Goal: Check status: Check status

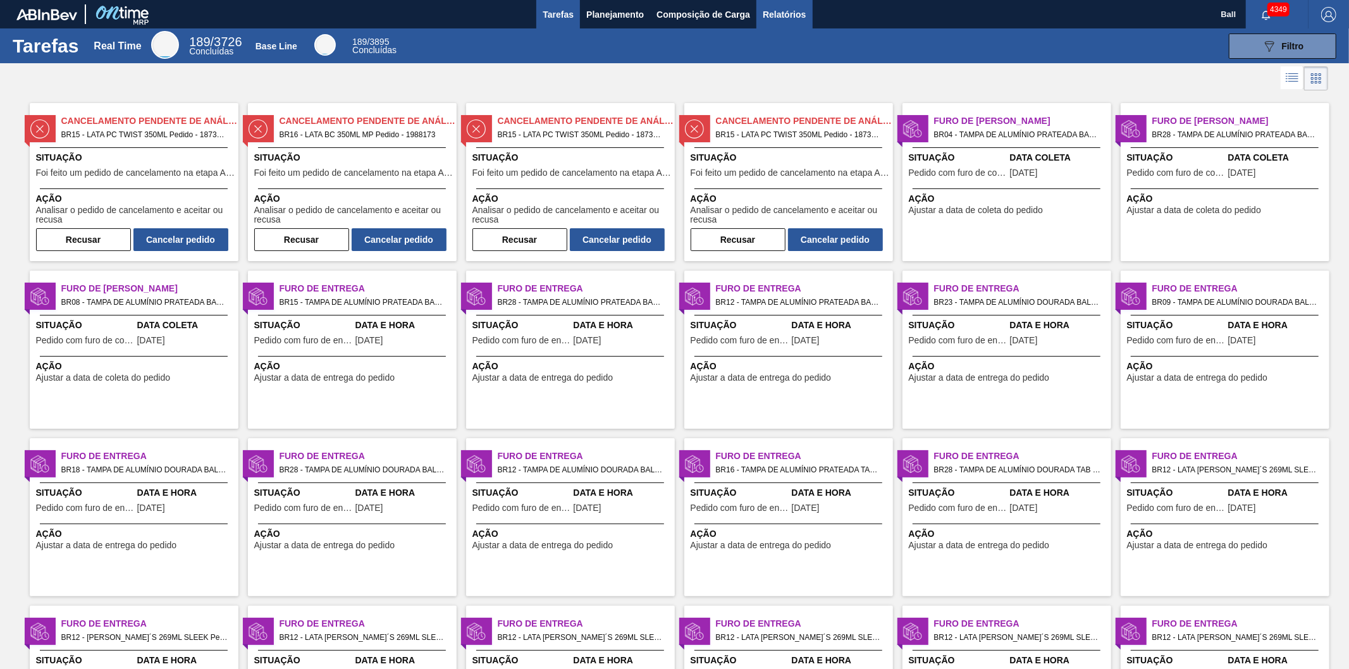
drag, startPoint x: 774, startPoint y: 7, endPoint x: 777, endPoint y: 27, distance: 20.4
click at [774, 7] on span "Relatórios" at bounding box center [784, 14] width 43 height 15
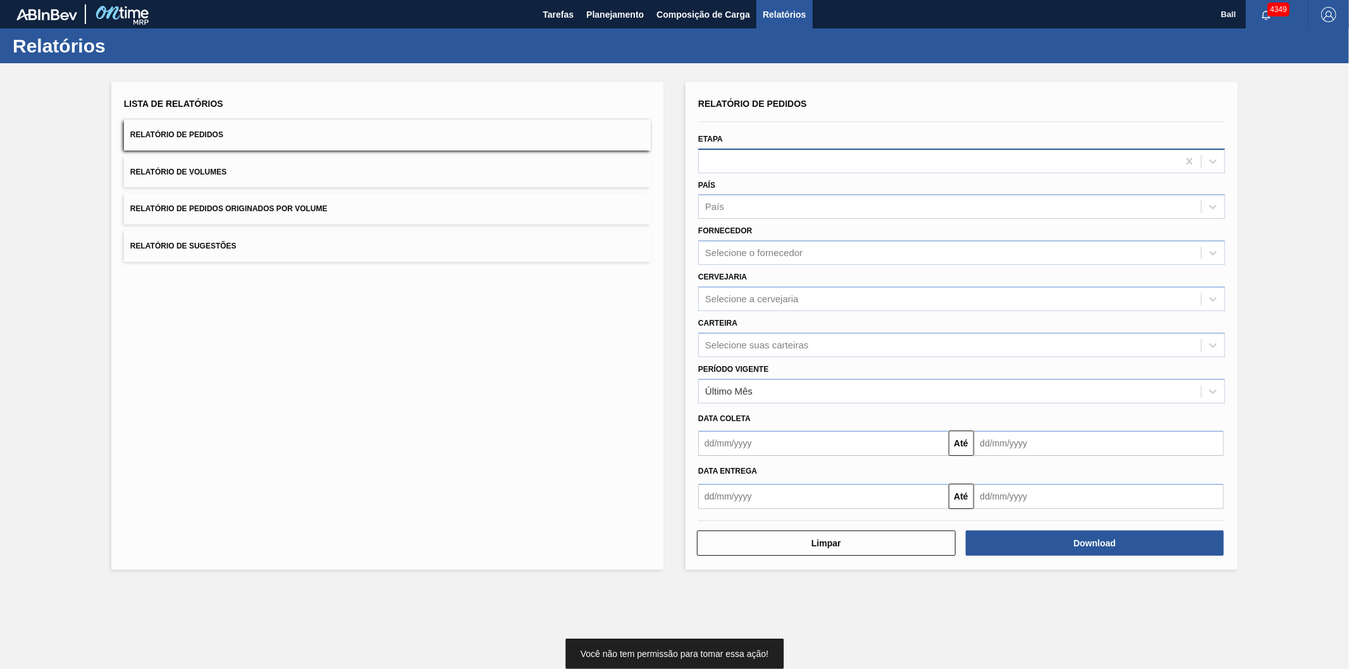
click at [732, 162] on div at bounding box center [938, 161] width 479 height 18
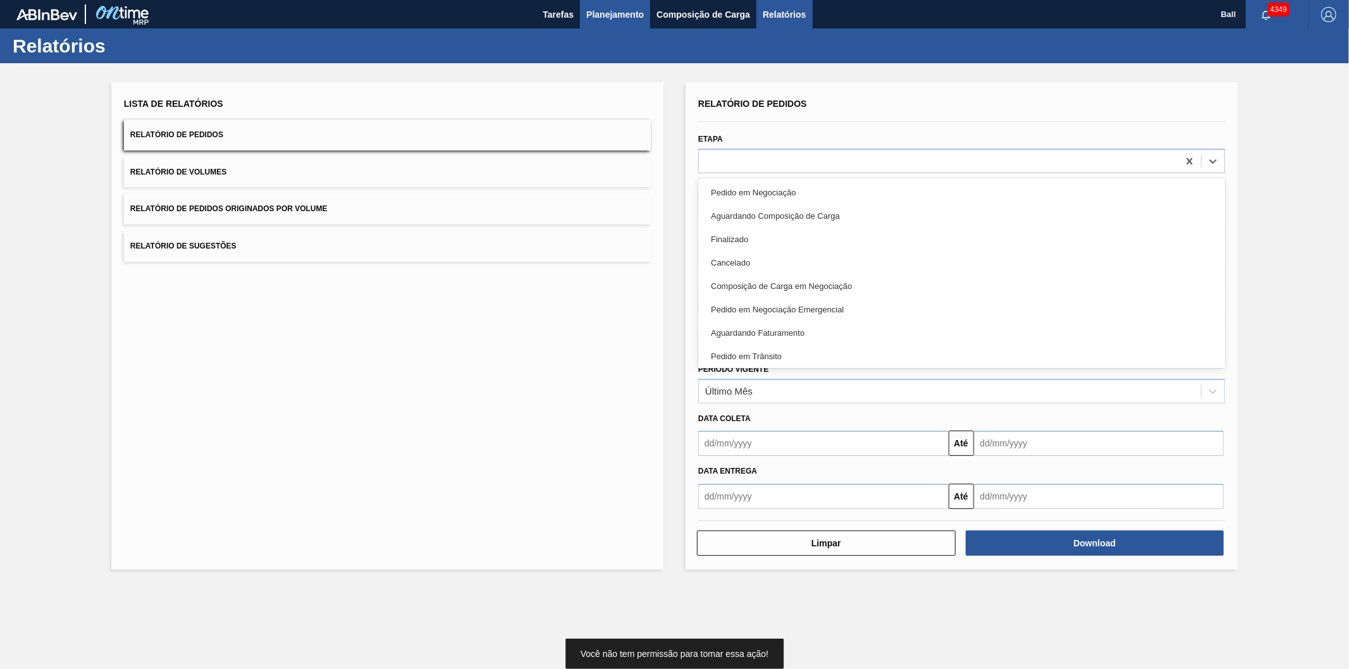
click at [608, 22] on button "Planejamento" at bounding box center [615, 14] width 70 height 28
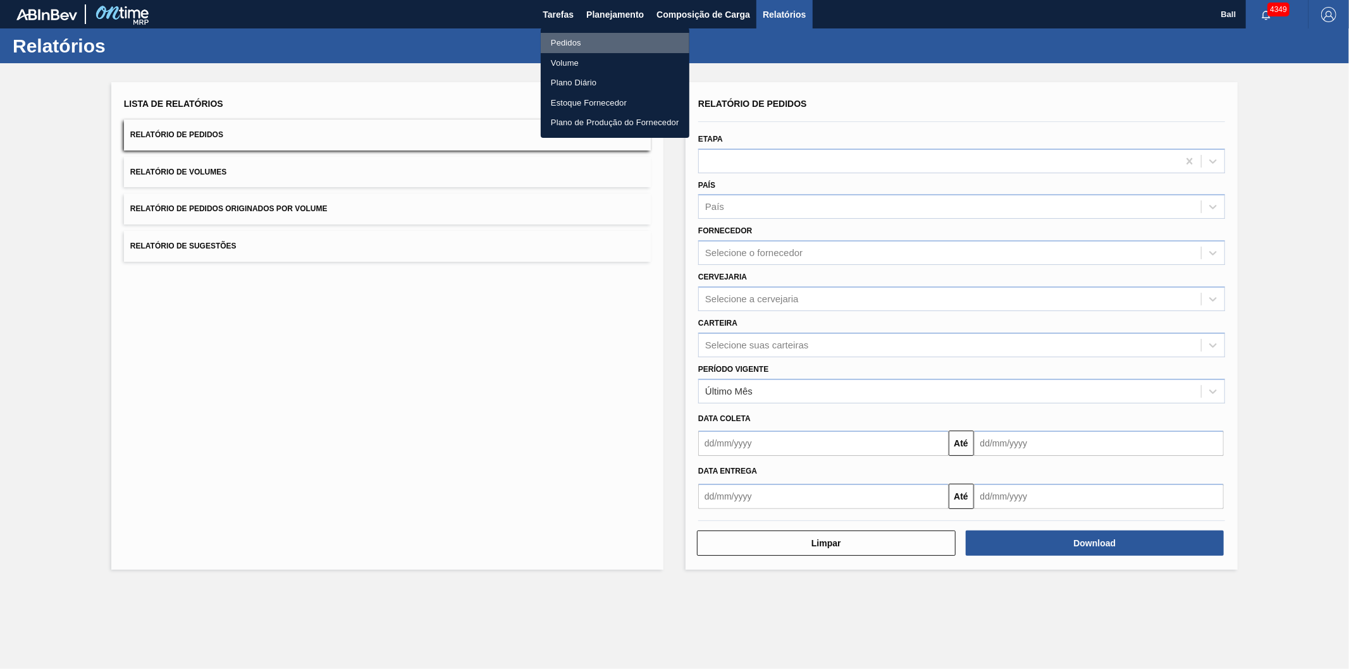
click at [592, 41] on li "Pedidos" at bounding box center [615, 43] width 149 height 20
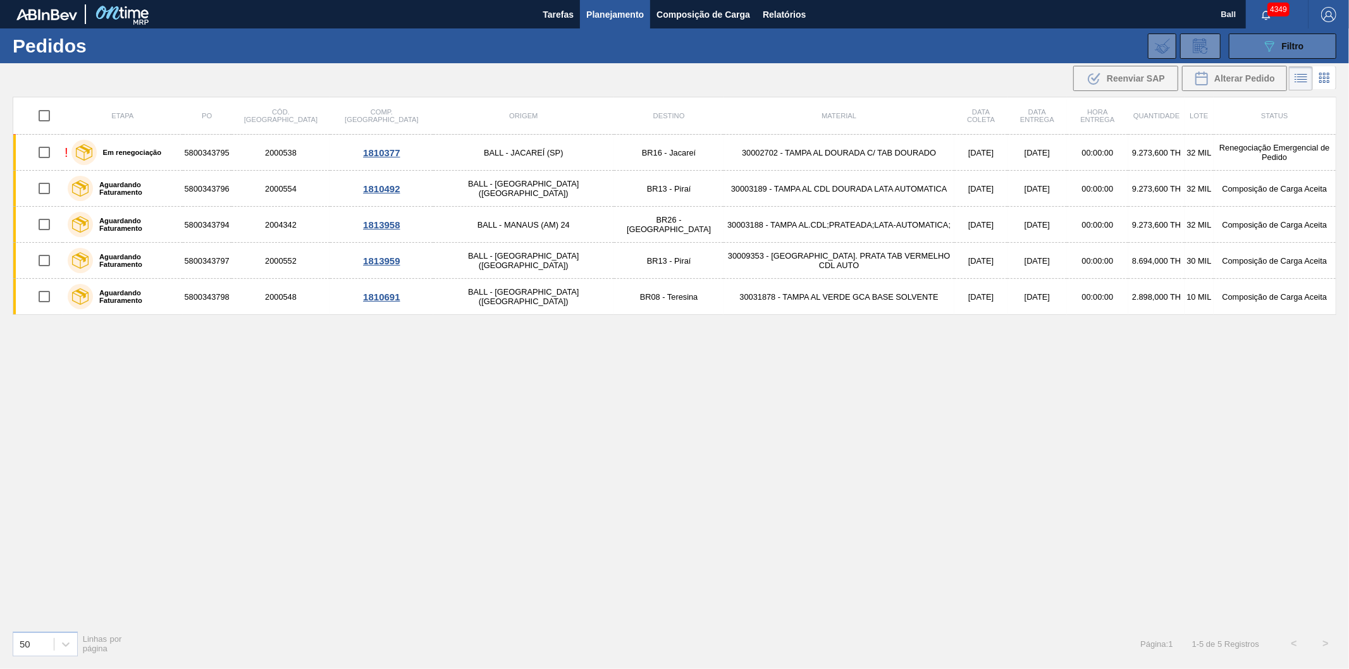
click at [1271, 39] on icon "089F7B8B-B2A5-4AFE-B5C0-19BA573D28AC" at bounding box center [1269, 46] width 15 height 15
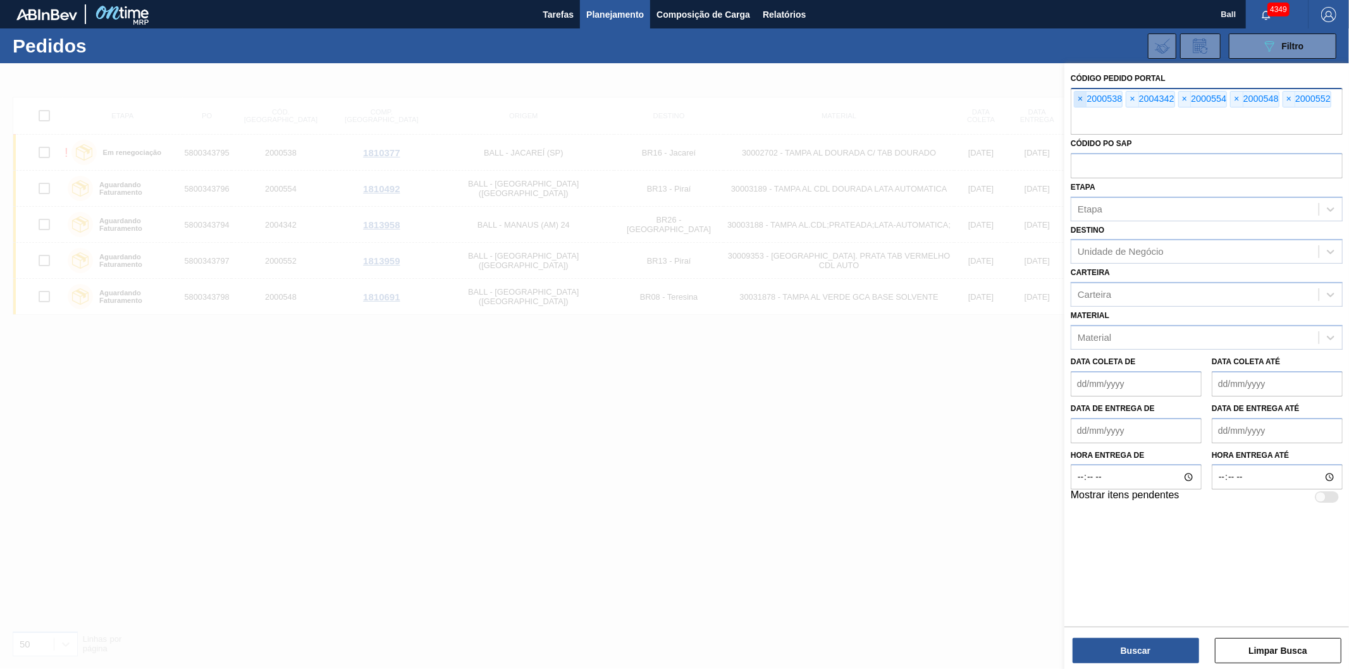
click at [1085, 98] on span "×" at bounding box center [1080, 99] width 12 height 15
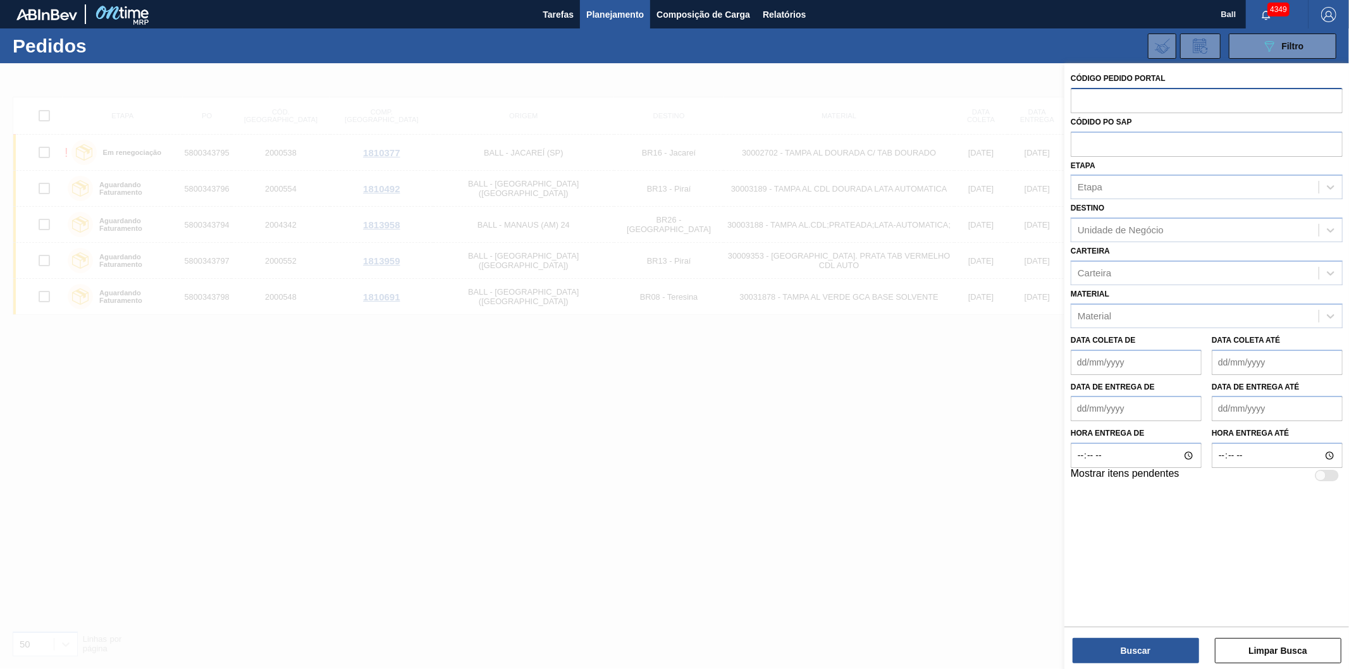
click at [1085, 98] on input "text" at bounding box center [1207, 100] width 272 height 24
paste input "2000907"
type input "2000907"
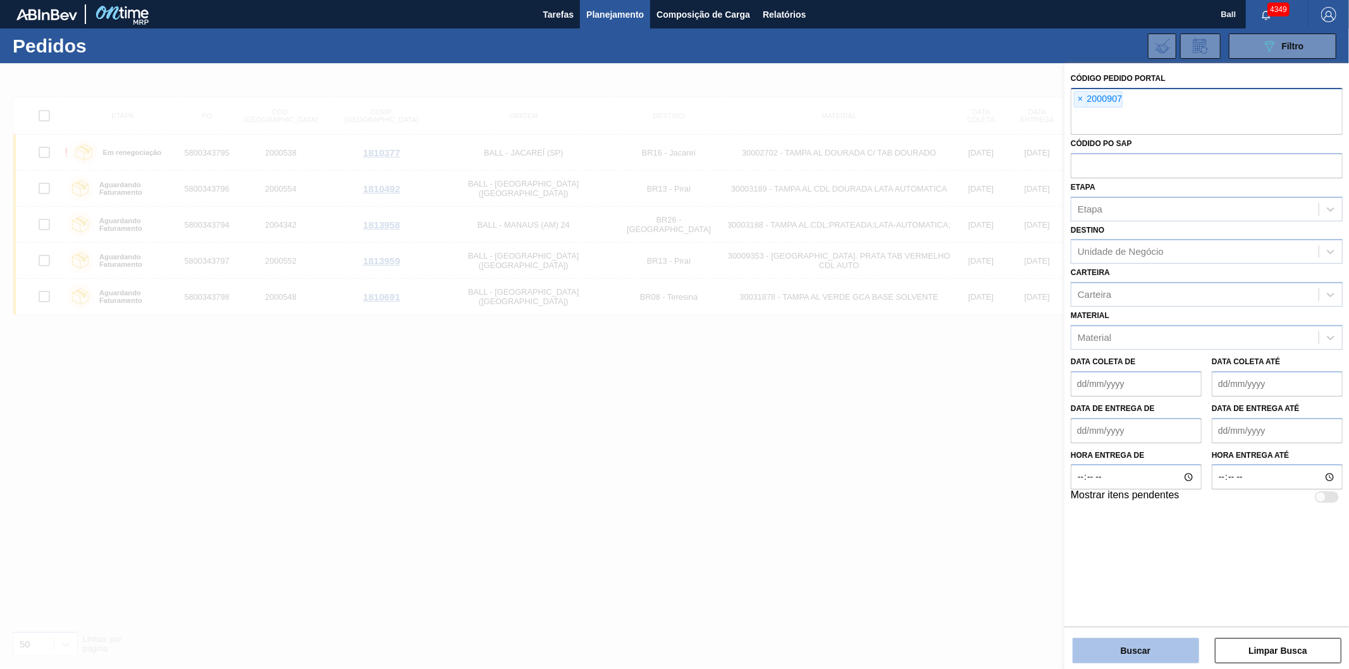
click at [1136, 655] on button "Buscar" at bounding box center [1136, 650] width 126 height 25
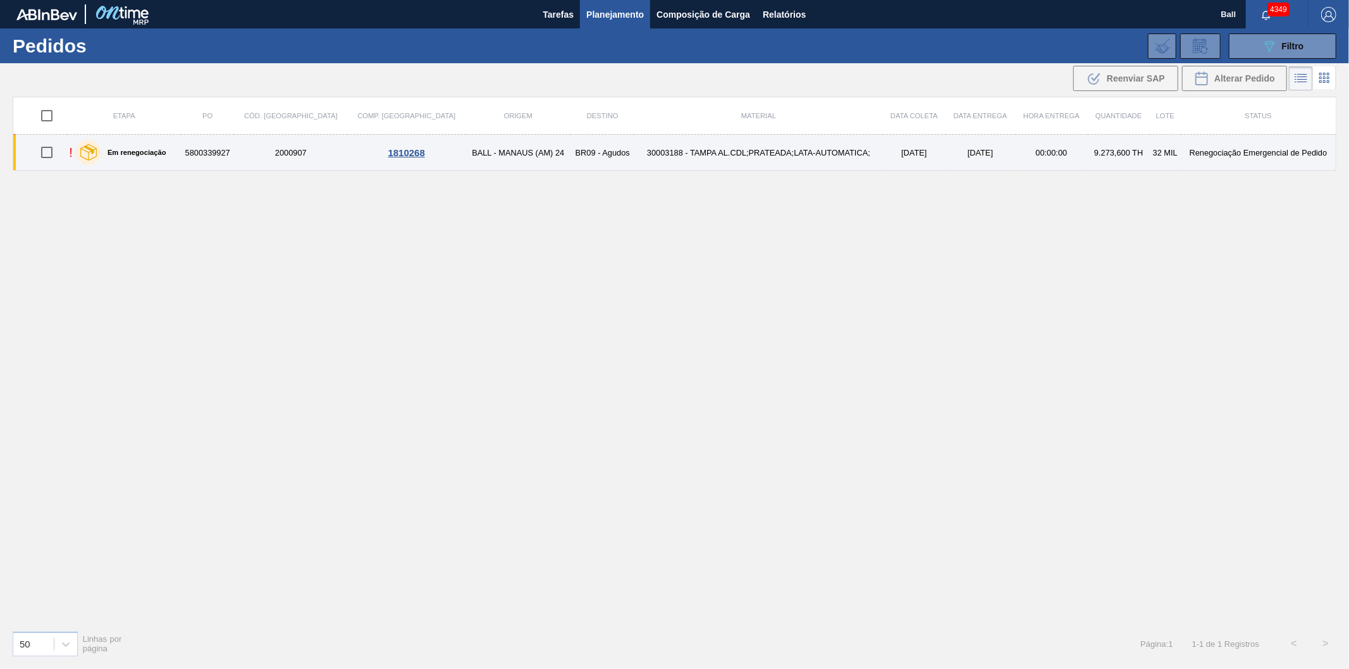
click at [750, 156] on td "30003188 - TAMPA AL.CDL;PRATEADA;LATA-AUTOMATICA;" at bounding box center [758, 153] width 249 height 36
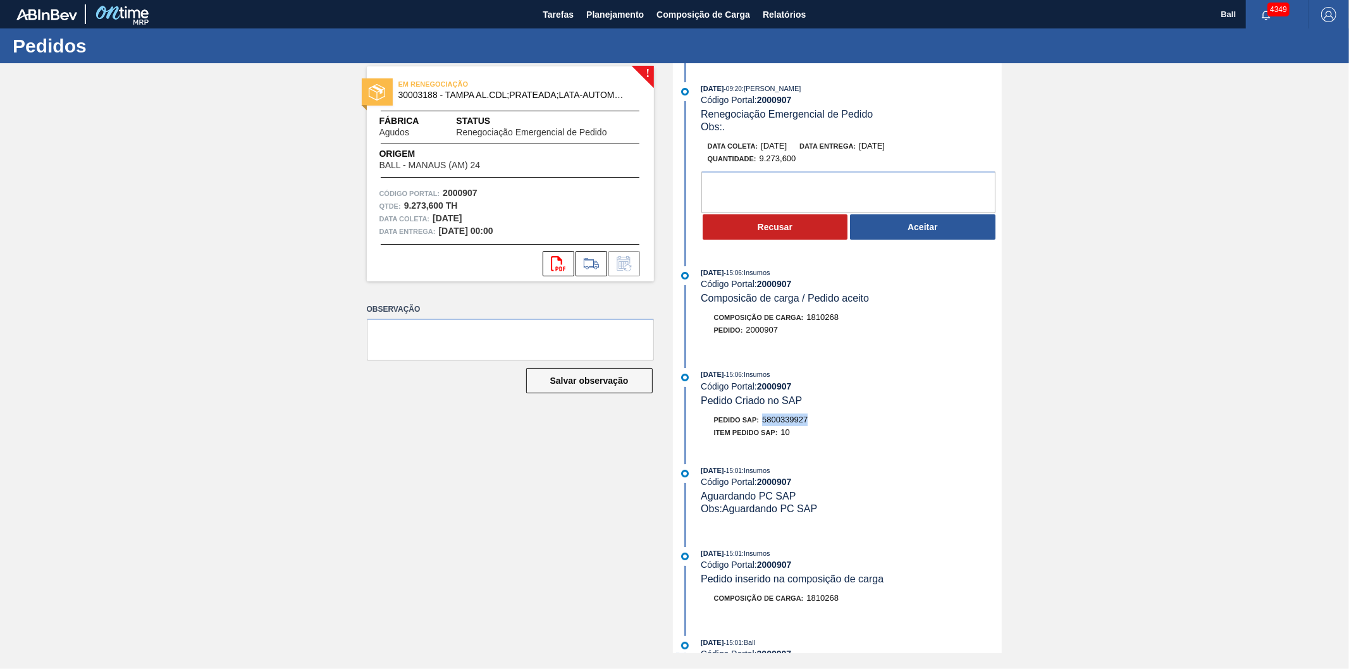
drag, startPoint x: 807, startPoint y: 424, endPoint x: 765, endPoint y: 427, distance: 41.9
click at [765, 426] on div "Pedido SAP: 5800339927" at bounding box center [851, 420] width 300 height 13
copy span "5800339927"
click at [916, 236] on button "Aceitar" at bounding box center [922, 226] width 145 height 25
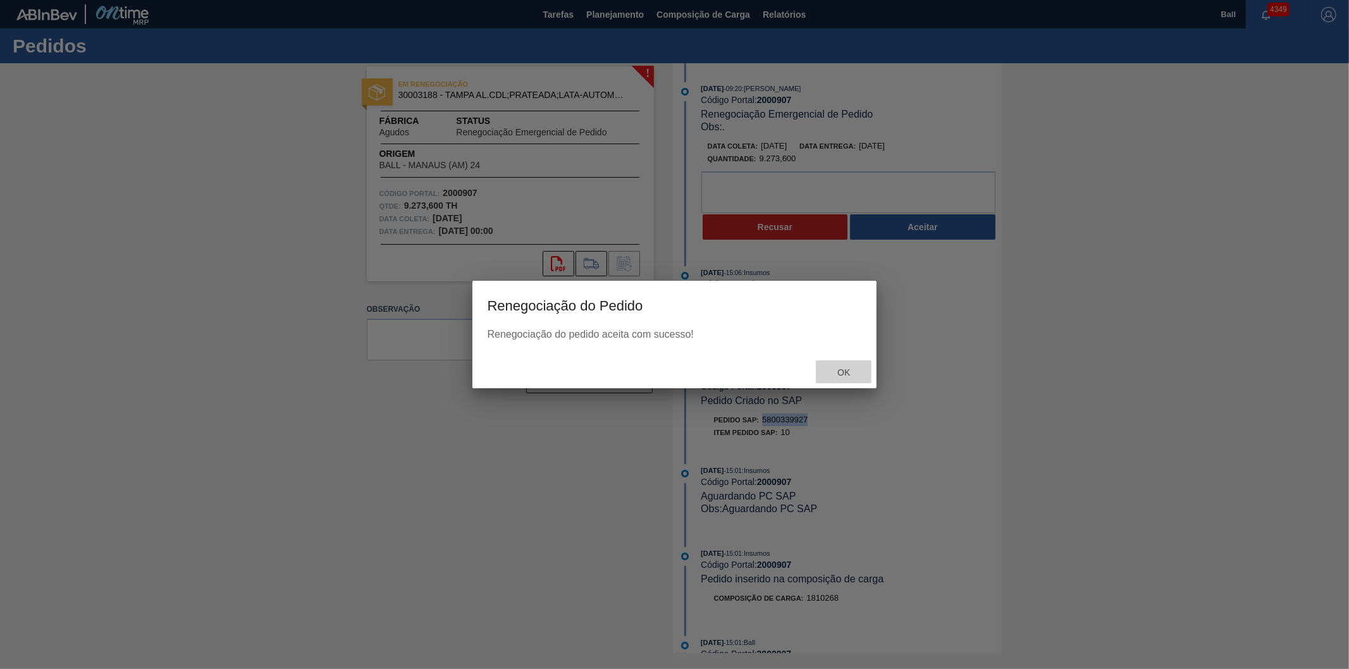
click at [844, 364] on div "Ok" at bounding box center [844, 371] width 56 height 23
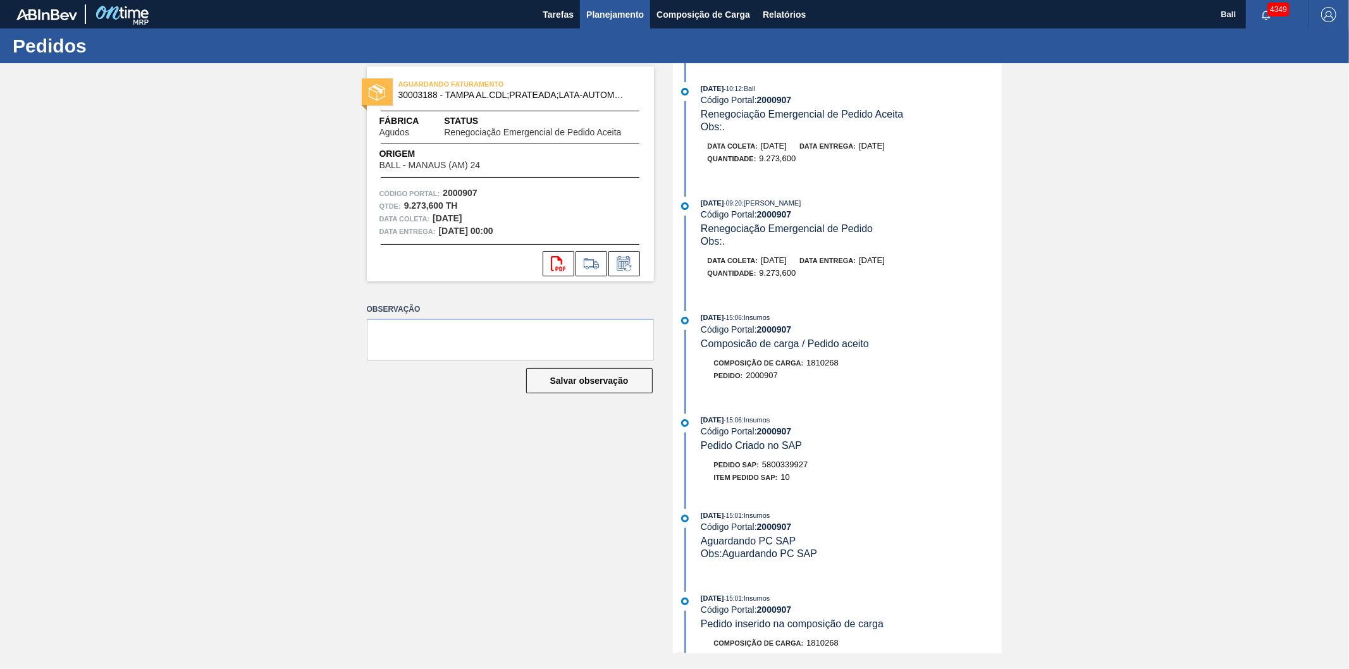
click at [617, 16] on span "Planejamento" at bounding box center [615, 14] width 58 height 15
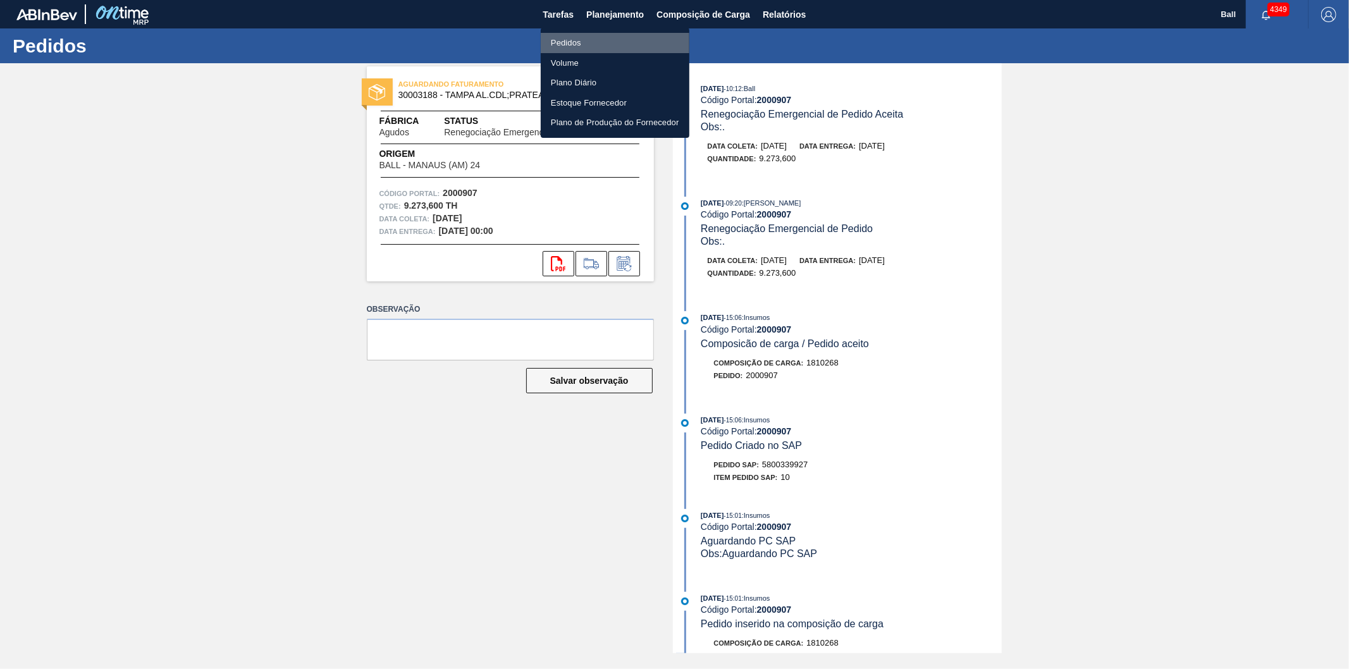
drag, startPoint x: 565, startPoint y: 36, endPoint x: 1322, endPoint y: 7, distance: 756.9
click at [566, 38] on li "Pedidos" at bounding box center [615, 43] width 149 height 20
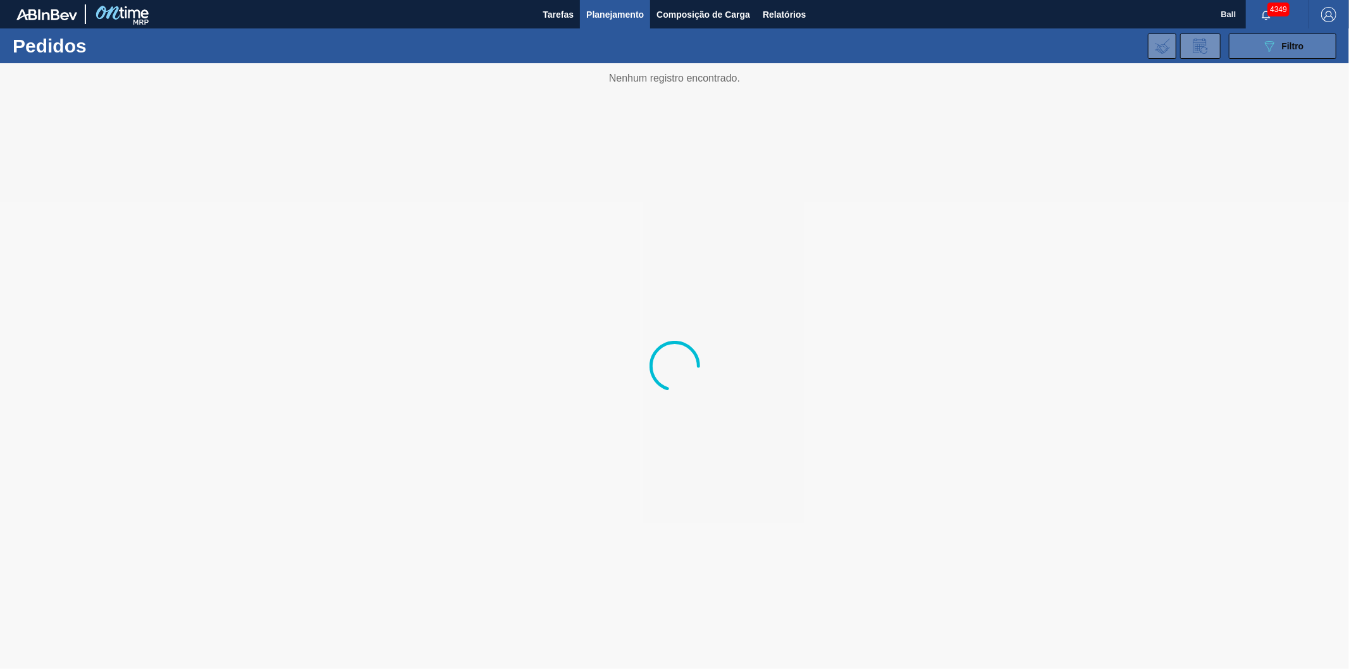
click at [1307, 47] on button "089F7B8B-B2A5-4AFE-B5C0-19BA573D28AC Filtro" at bounding box center [1283, 46] width 108 height 25
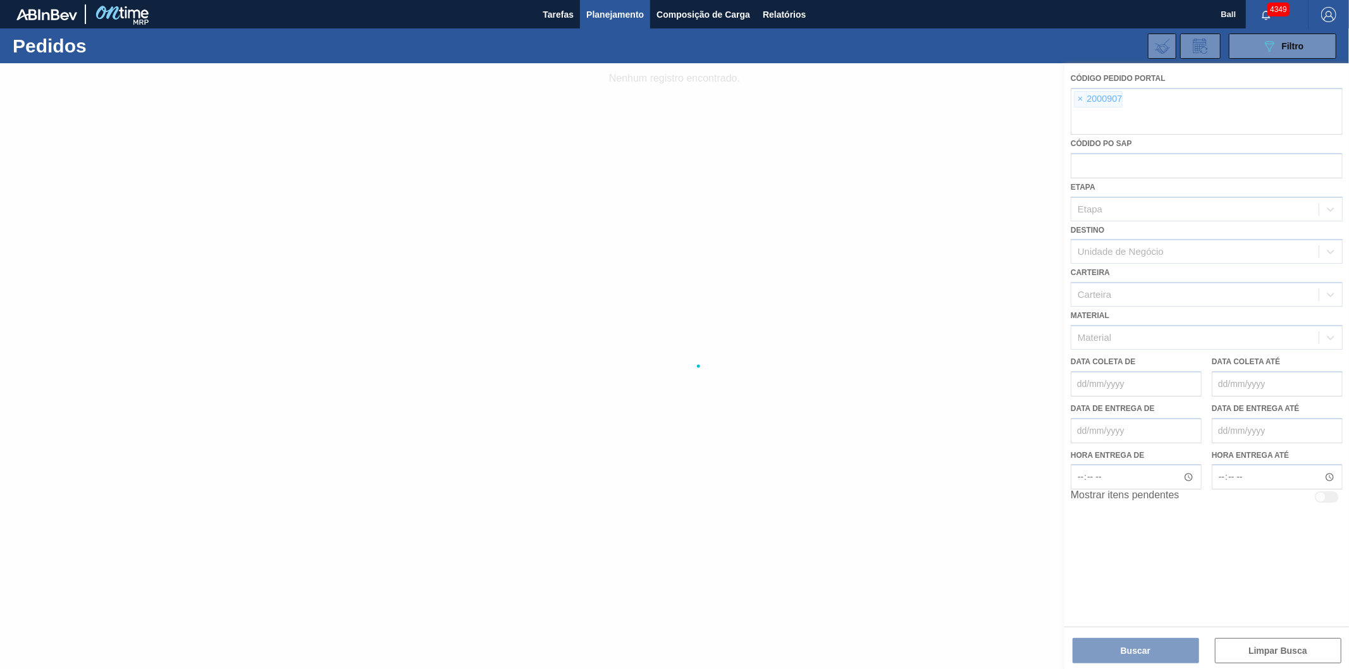
click at [1079, 98] on div at bounding box center [674, 366] width 1349 height 606
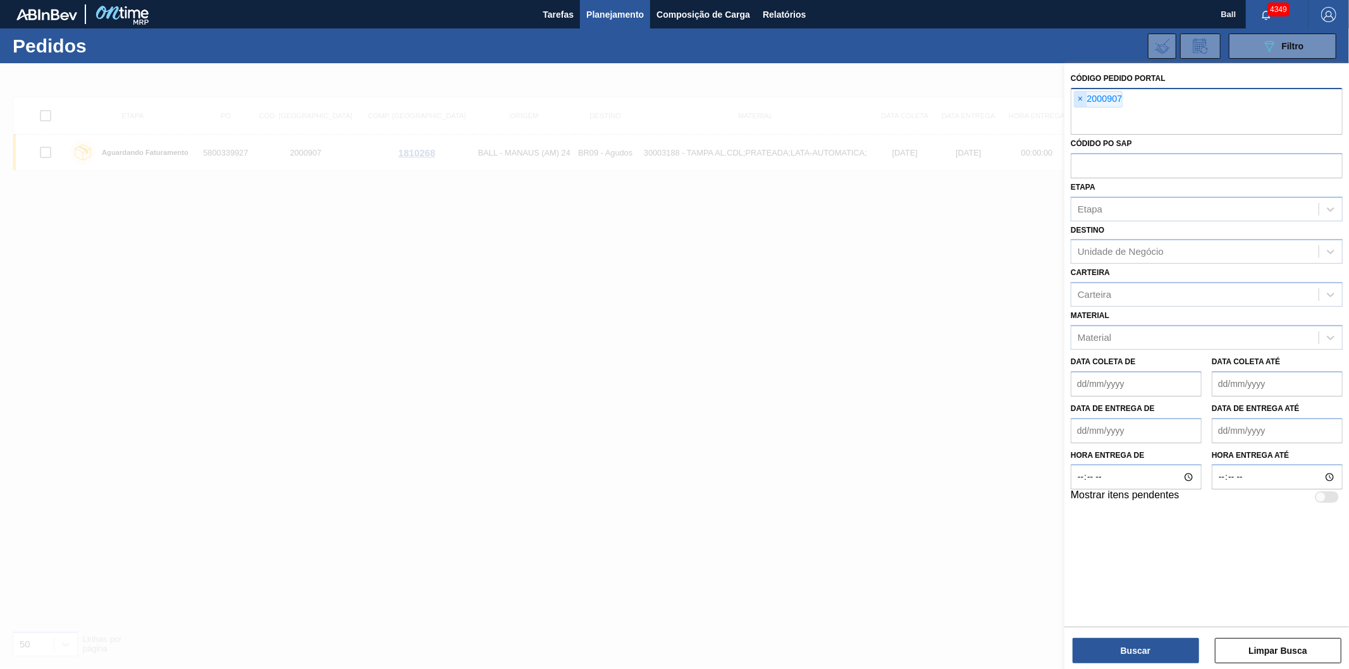
click at [1081, 97] on span "×" at bounding box center [1080, 99] width 12 height 15
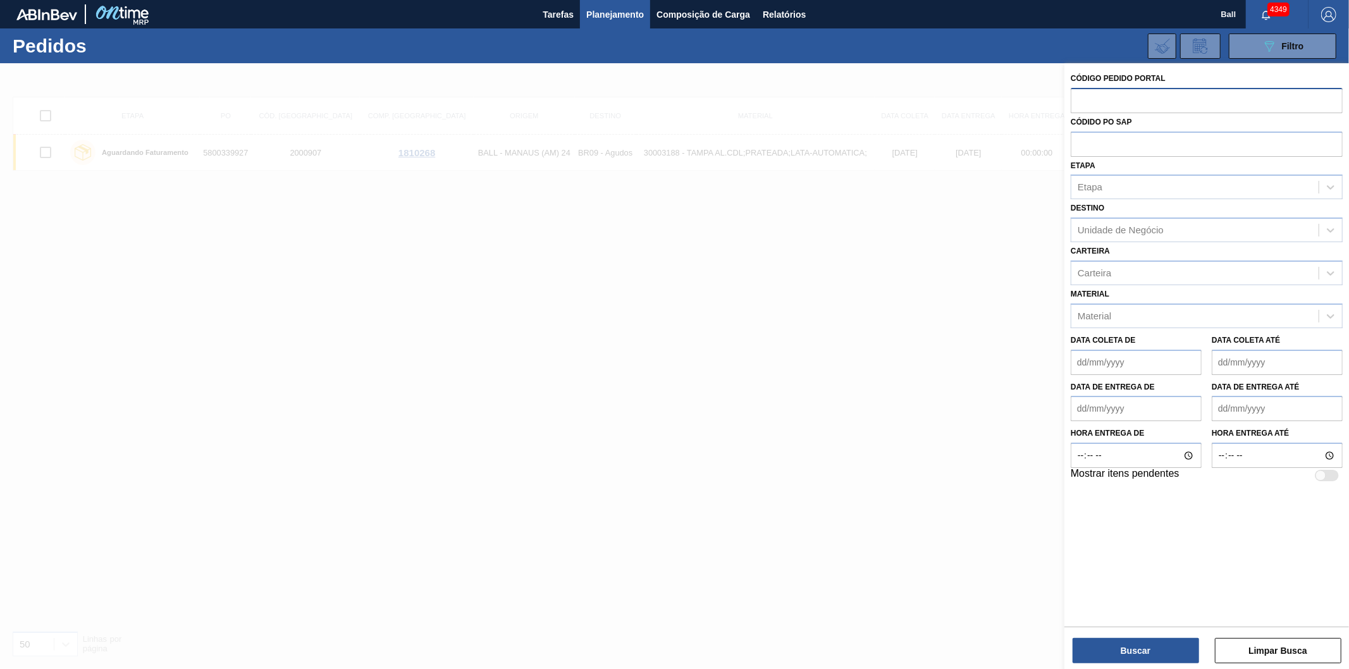
paste input "1997709"
type input "1997709"
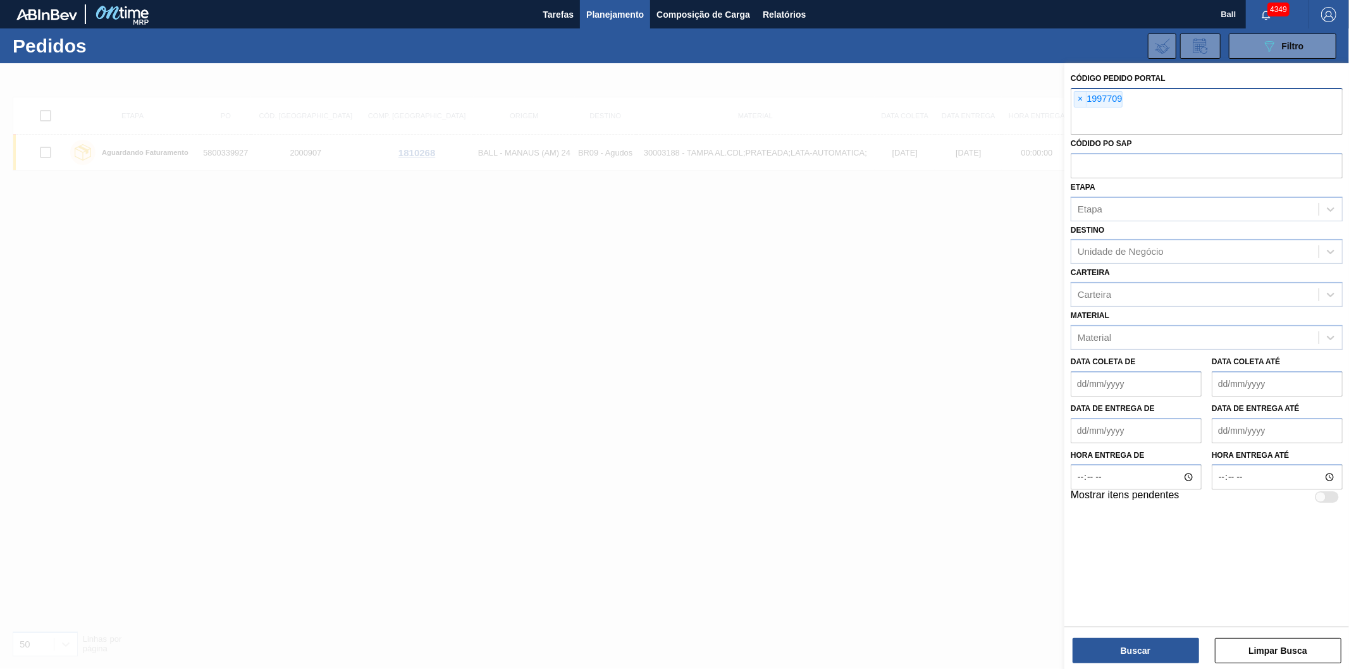
click at [1092, 118] on input "text" at bounding box center [1207, 123] width 272 height 24
paste input "2006479"
type input "2006479"
click at [1137, 102] on div "× 1997709" at bounding box center [1207, 111] width 272 height 47
click at [1158, 642] on button "Buscar" at bounding box center [1136, 650] width 126 height 25
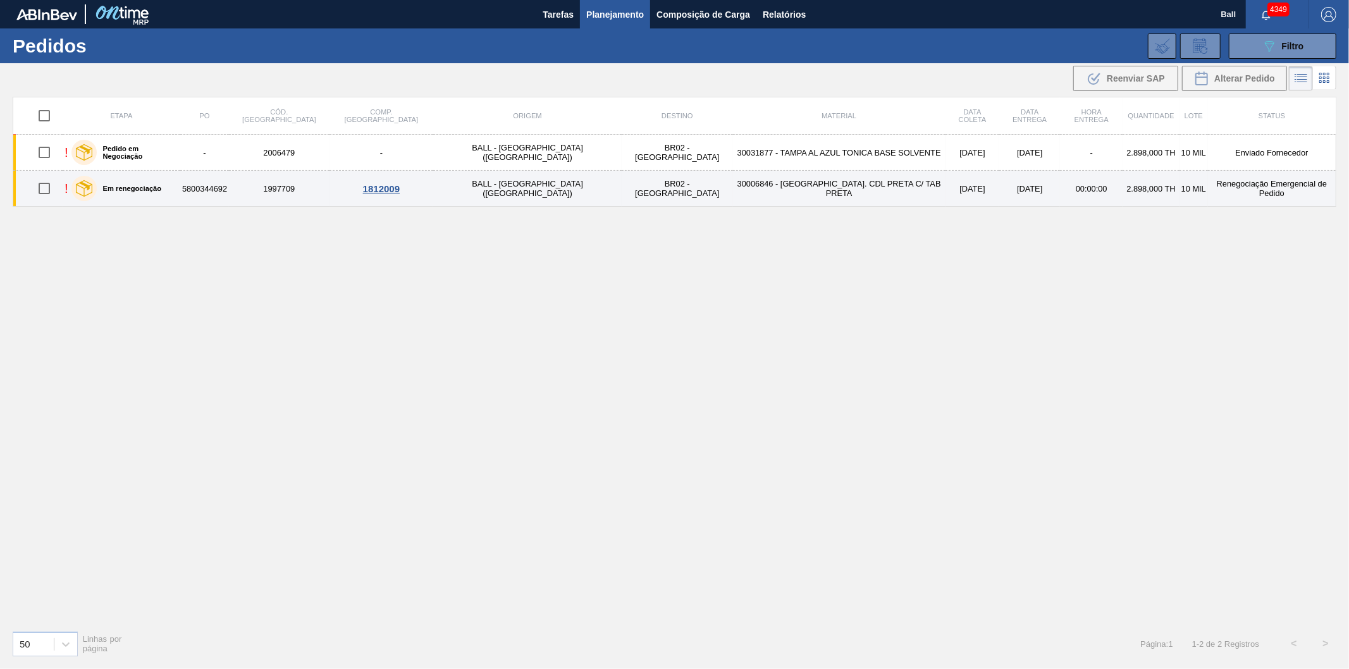
click at [794, 180] on td "30006846 - TAMPA AL. CDL PRETA C/ TAB PRETA" at bounding box center [839, 189] width 212 height 36
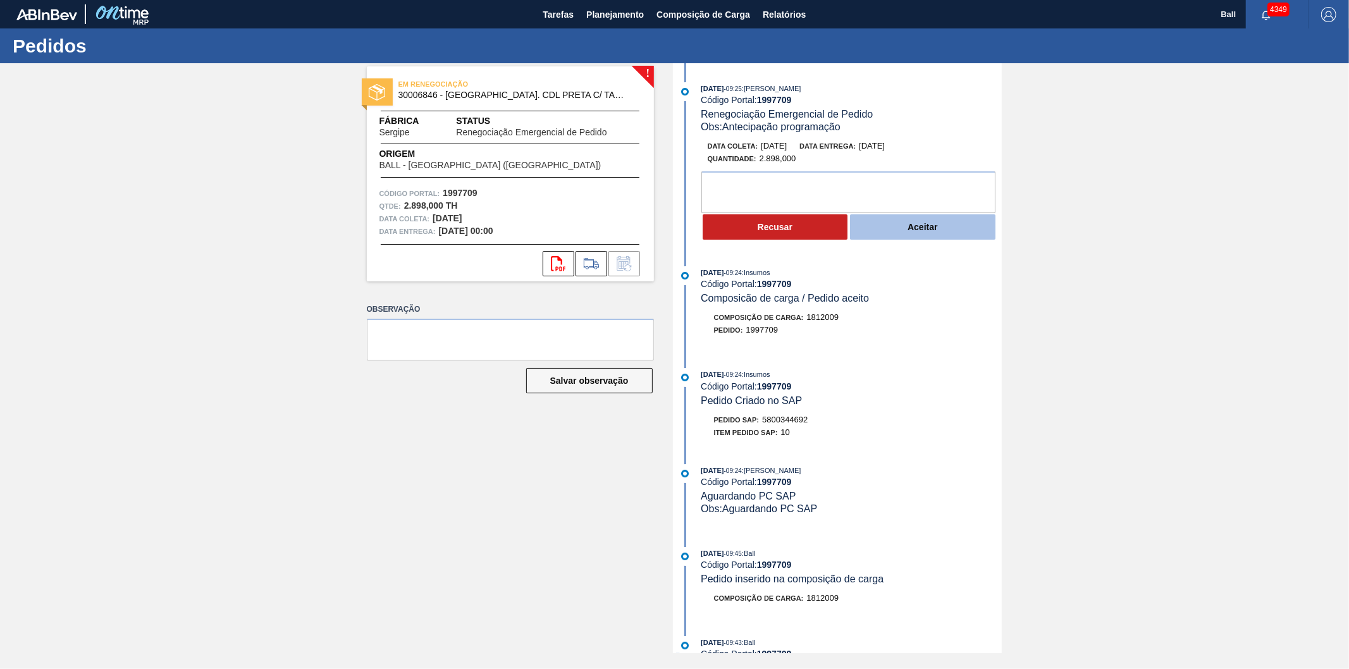
click at [938, 237] on button "Aceitar" at bounding box center [922, 226] width 145 height 25
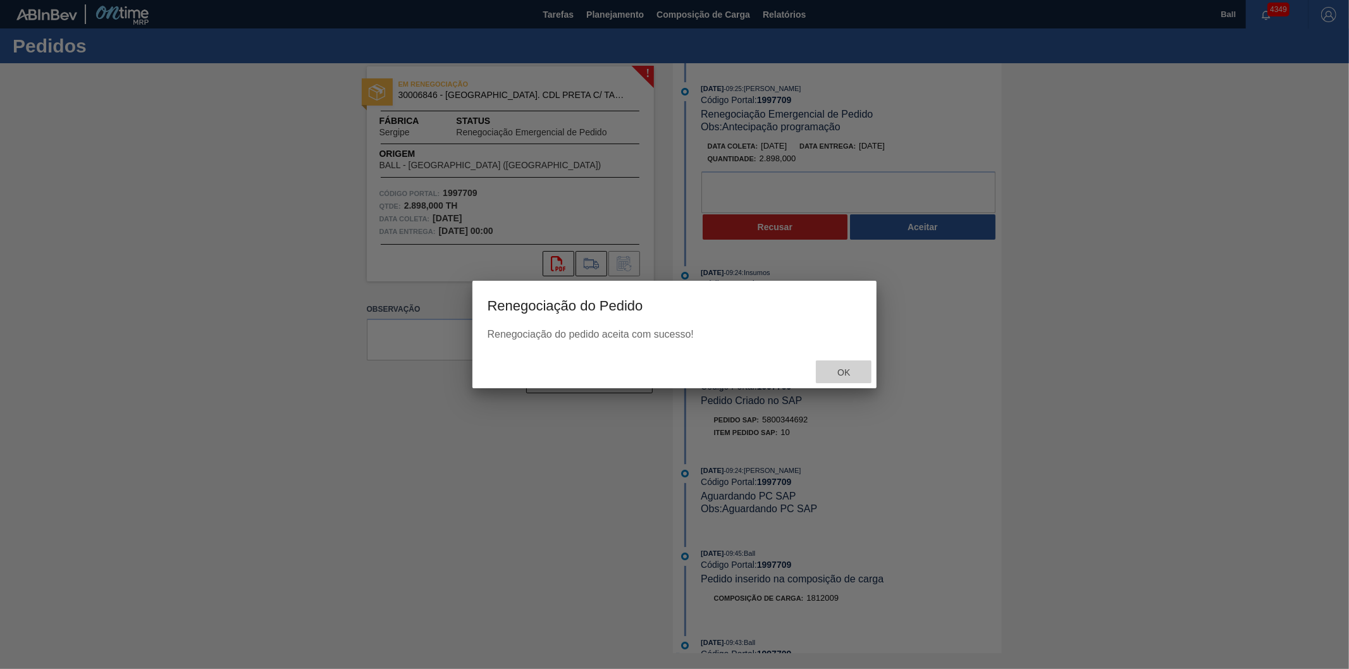
click at [838, 383] on div "Ok" at bounding box center [844, 371] width 56 height 23
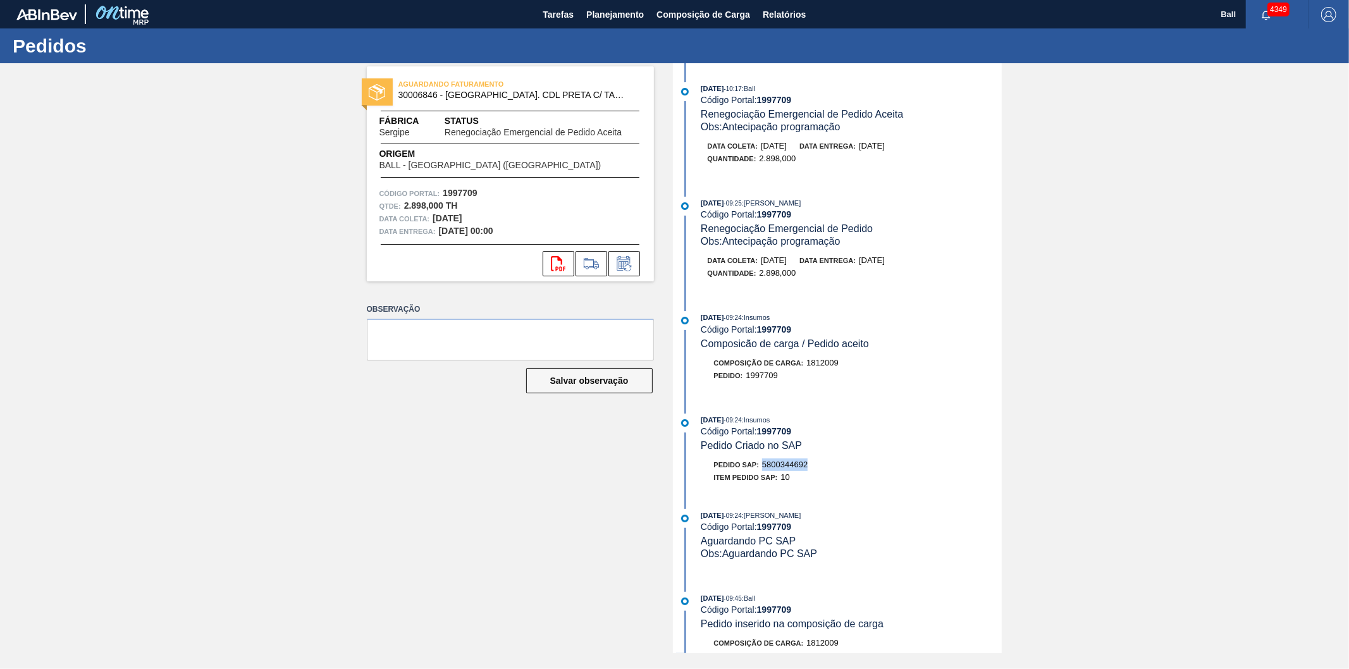
drag, startPoint x: 820, startPoint y: 470, endPoint x: 766, endPoint y: 472, distance: 54.4
click at [766, 471] on div "Pedido SAP: 5800344692" at bounding box center [851, 464] width 300 height 13
copy span "5800344692"
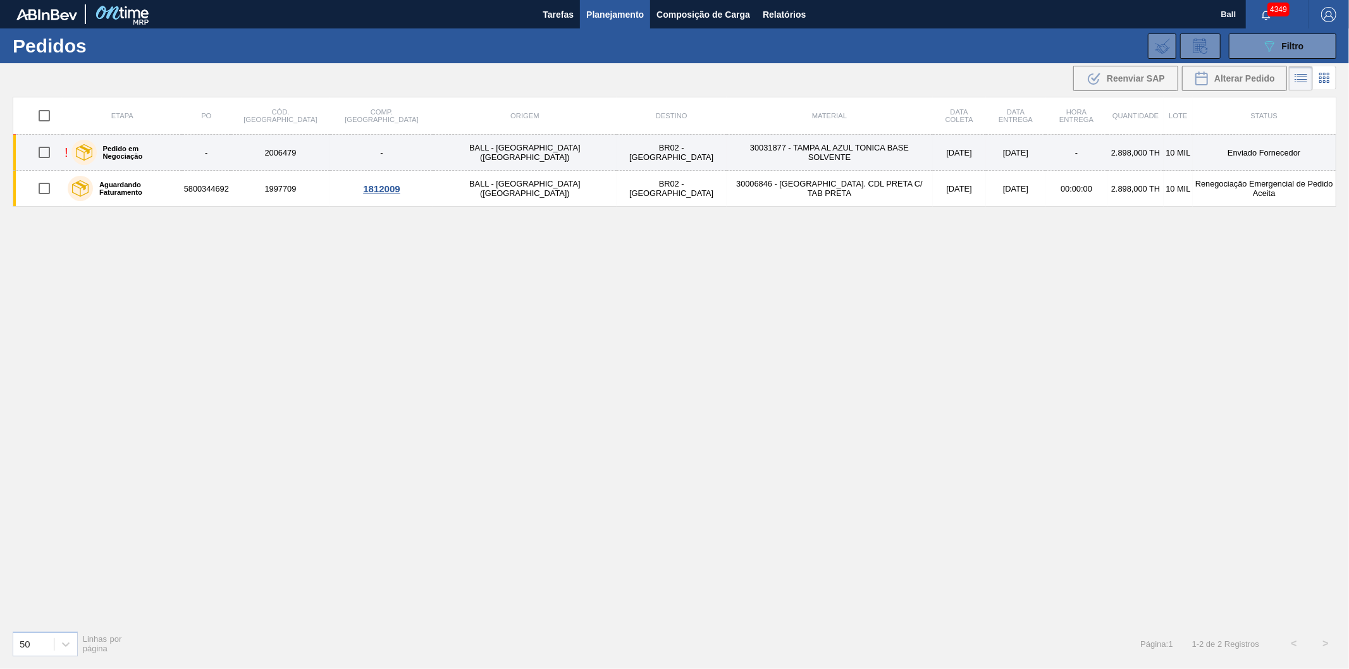
click at [790, 153] on td "30031877 - TAMPA AL AZUL TONICA BASE SOLVENTE" at bounding box center [830, 153] width 206 height 36
